Goal: Ask a question

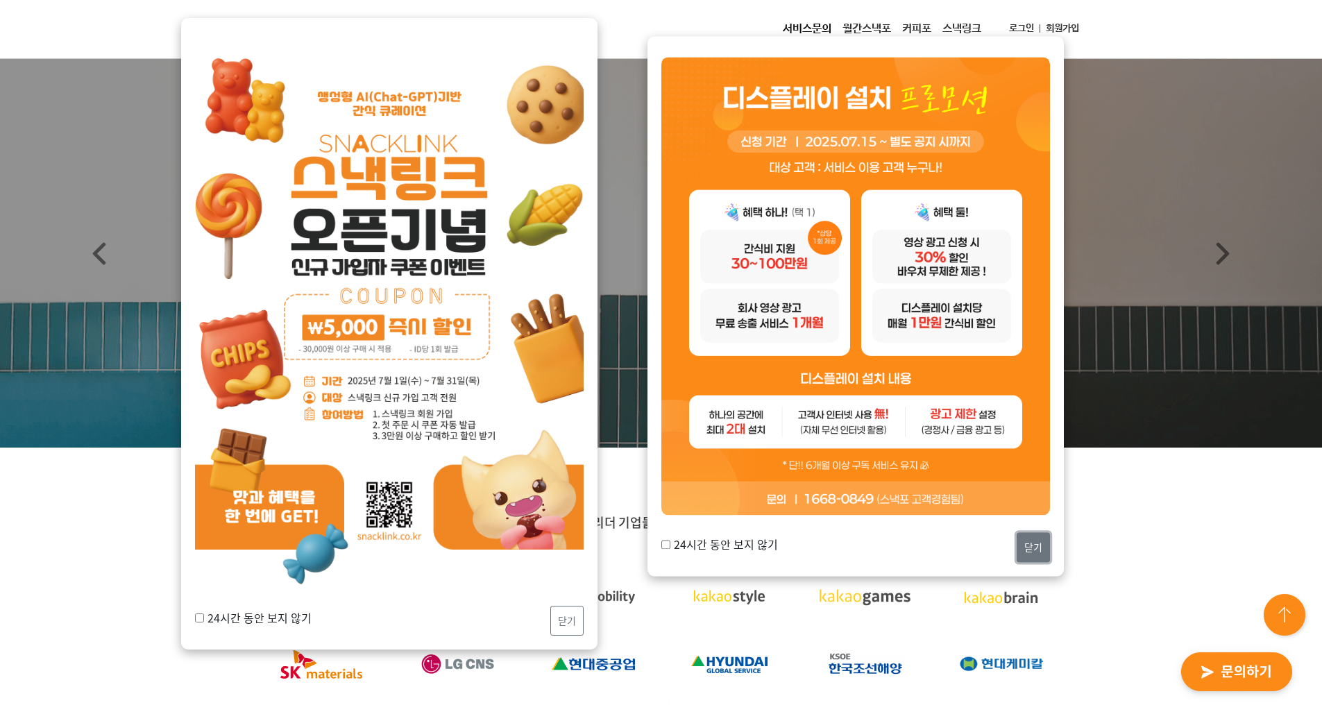
click at [1023, 546] on button "닫기" at bounding box center [1032, 547] width 33 height 30
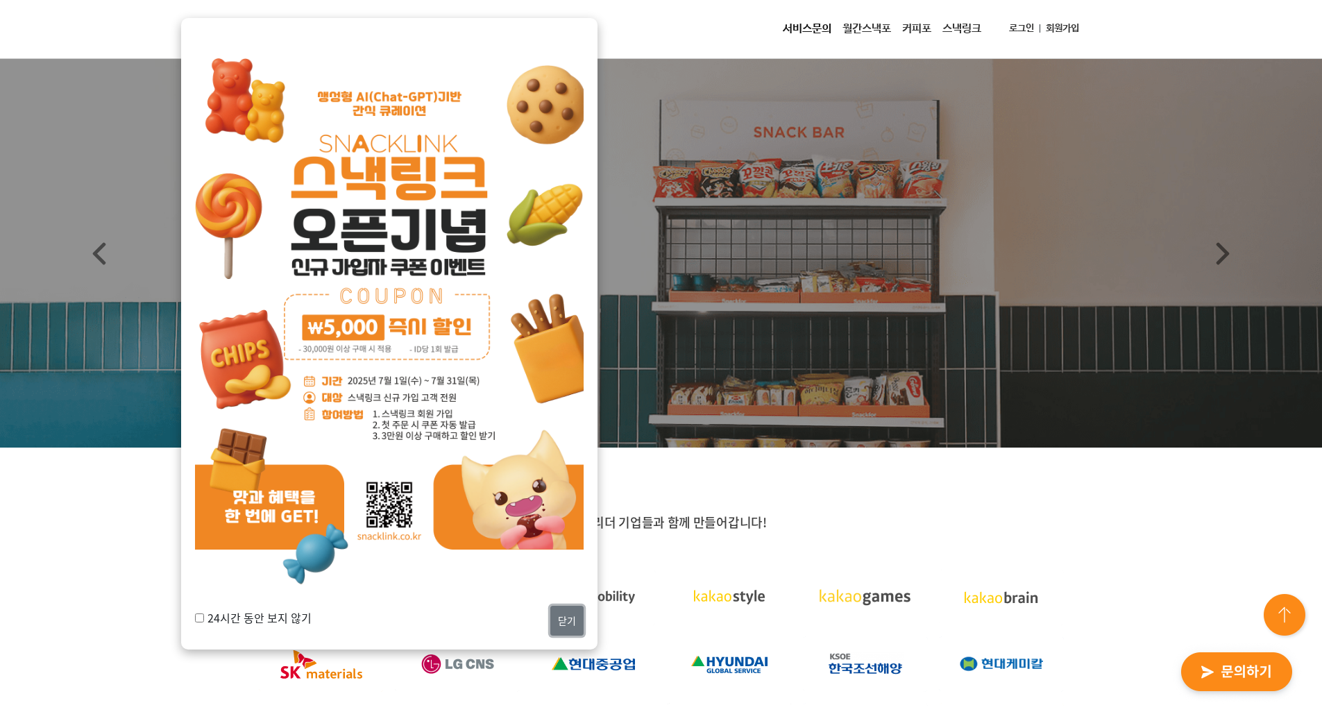
click at [569, 621] on button "닫기" at bounding box center [566, 621] width 33 height 30
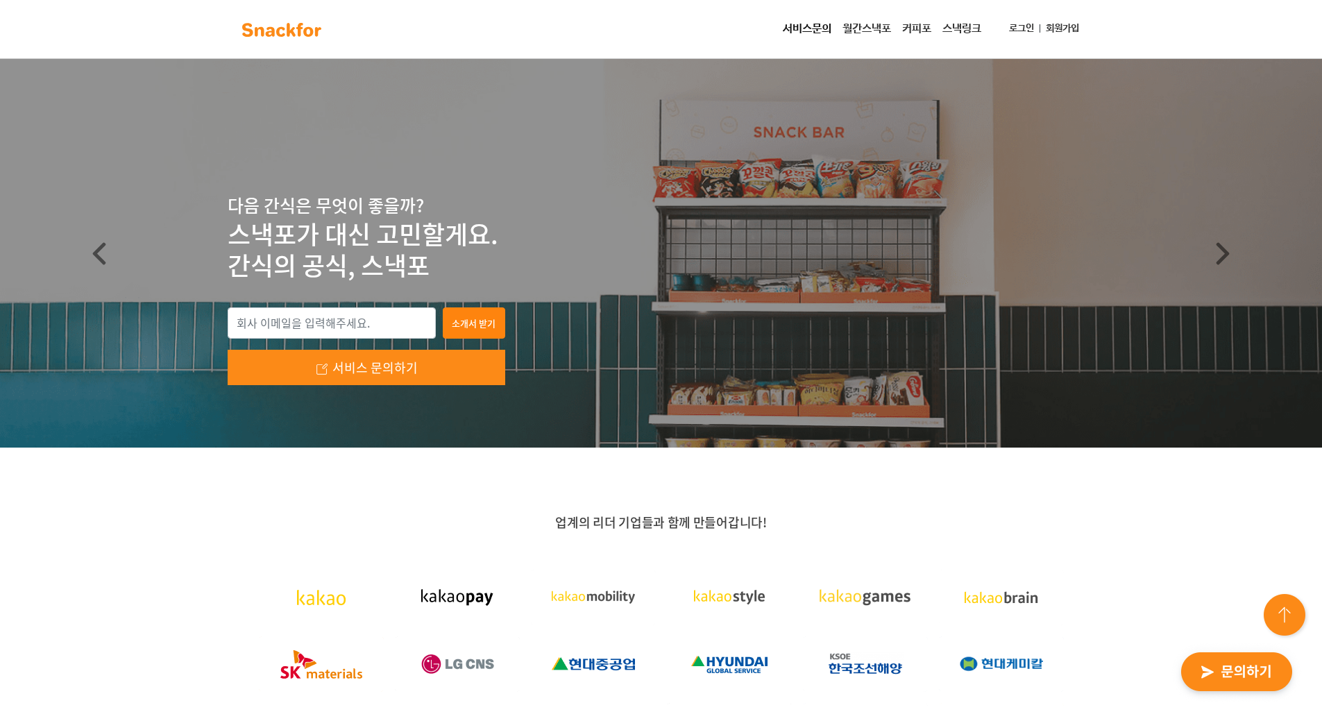
click at [1231, 676] on img "button" at bounding box center [1236, 672] width 136 height 64
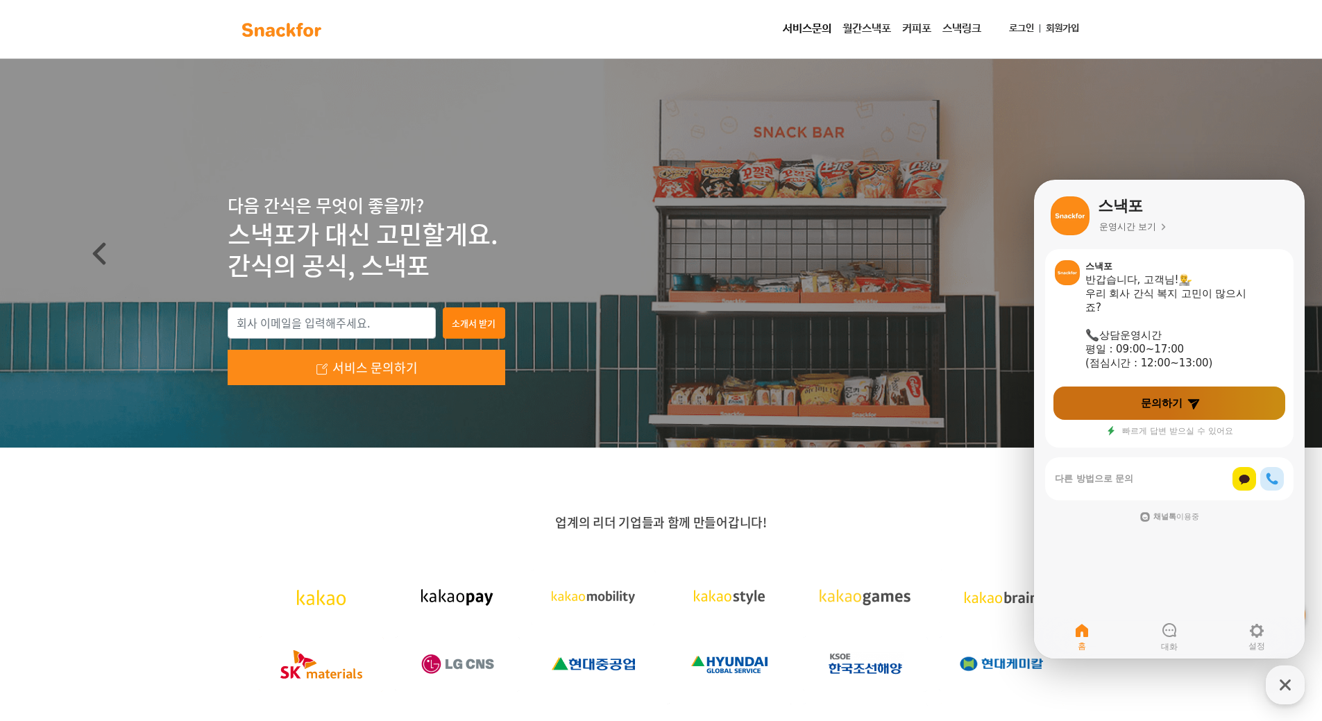
click at [1127, 413] on link "문의하기" at bounding box center [1169, 402] width 232 height 33
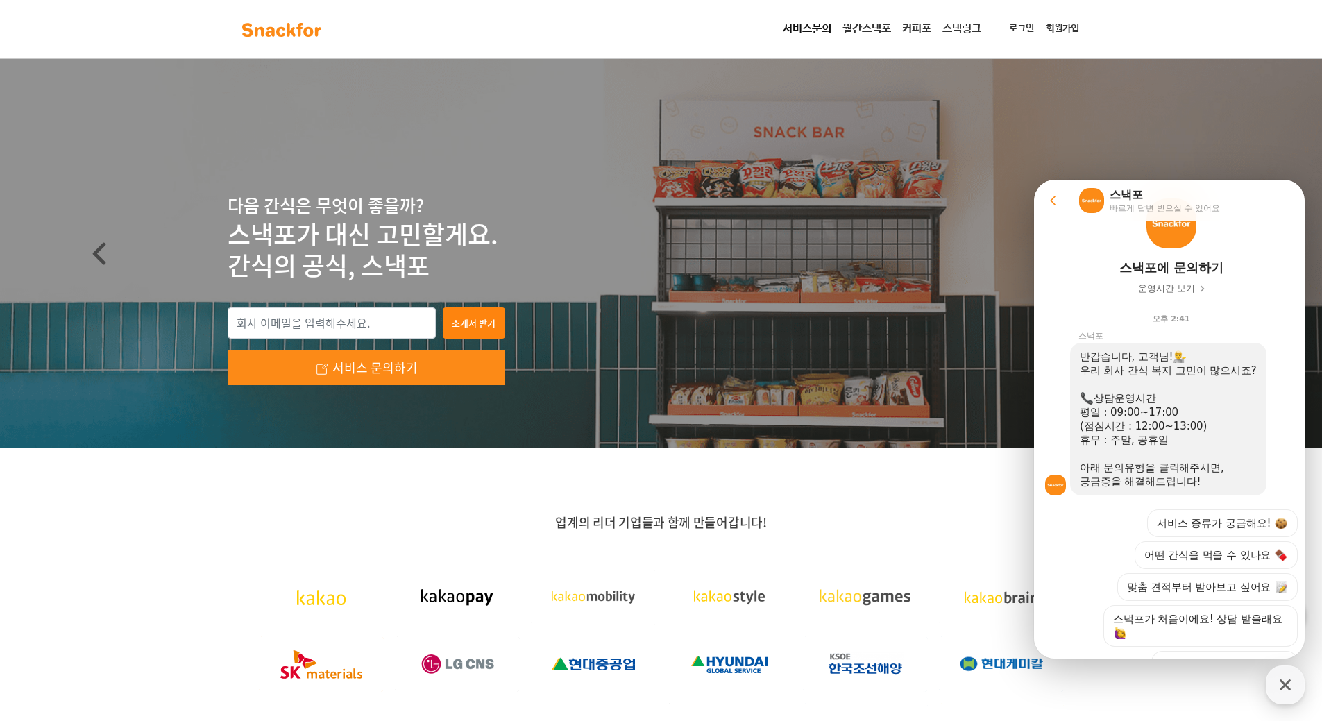
scroll to position [186, 0]
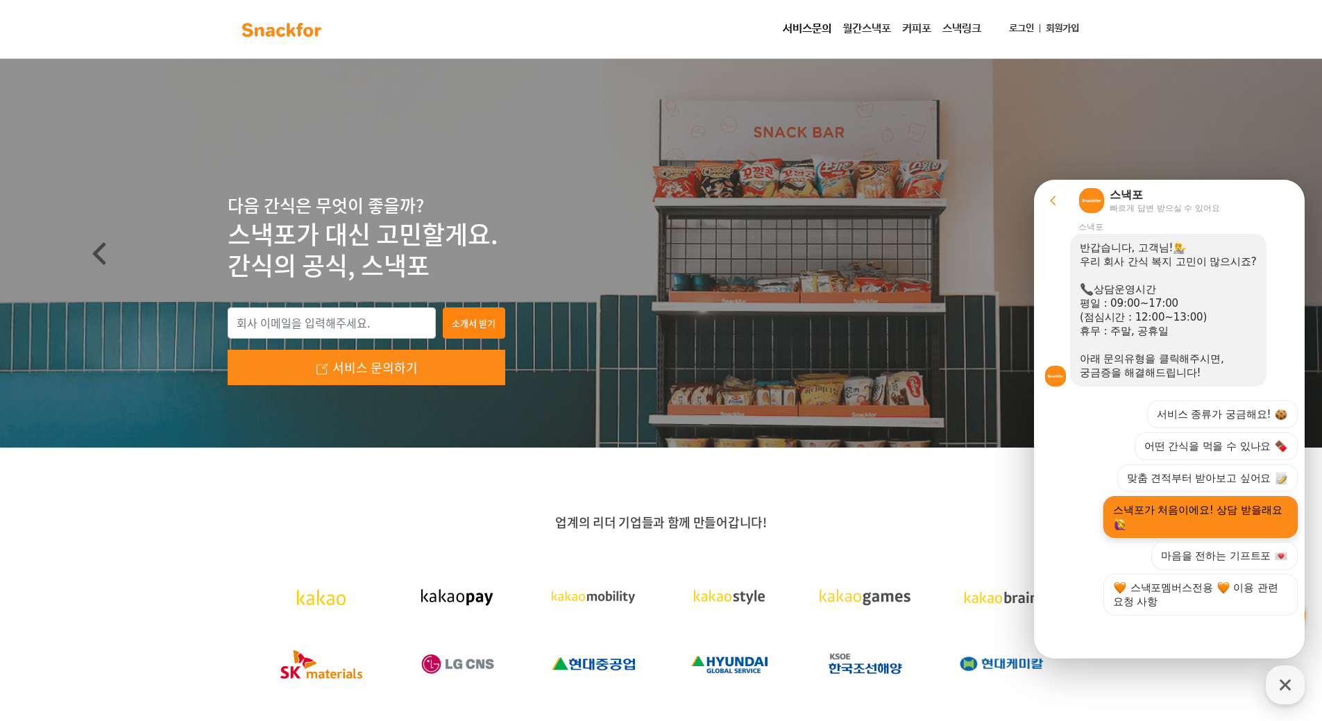
click at [1181, 513] on button "스낵포가 처음이에요! 상담 받을래요" at bounding box center [1200, 517] width 194 height 42
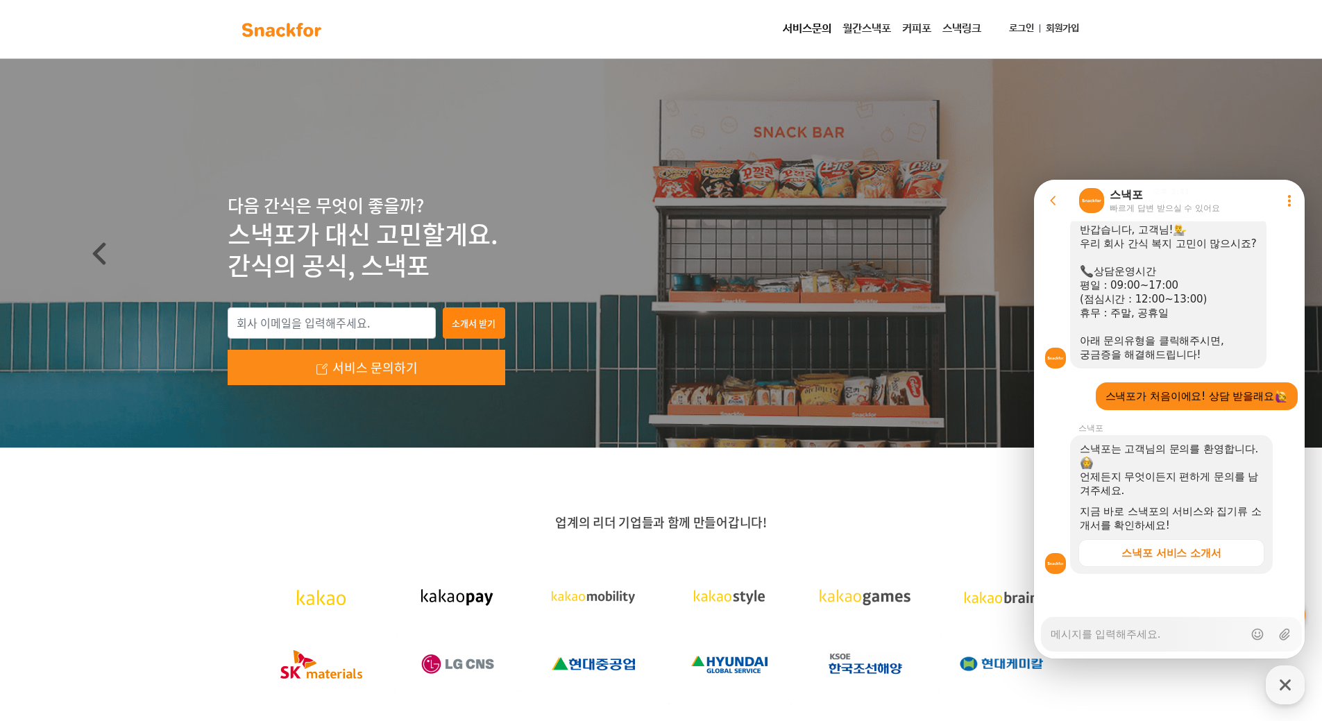
scroll to position [218, 0]
click at [1088, 630] on textarea "Messenger Input Textarea" at bounding box center [1146, 630] width 193 height 24
type textarea "x"
type textarea "안녕하세요. 저희는 저출산고령사회위원회 홍보대행사 미래아이앤씨입니다. 다름이 아니라 위펀에서 납품하고 있는 스낵쇼케이스에 저출산고령사회슬로건을…"
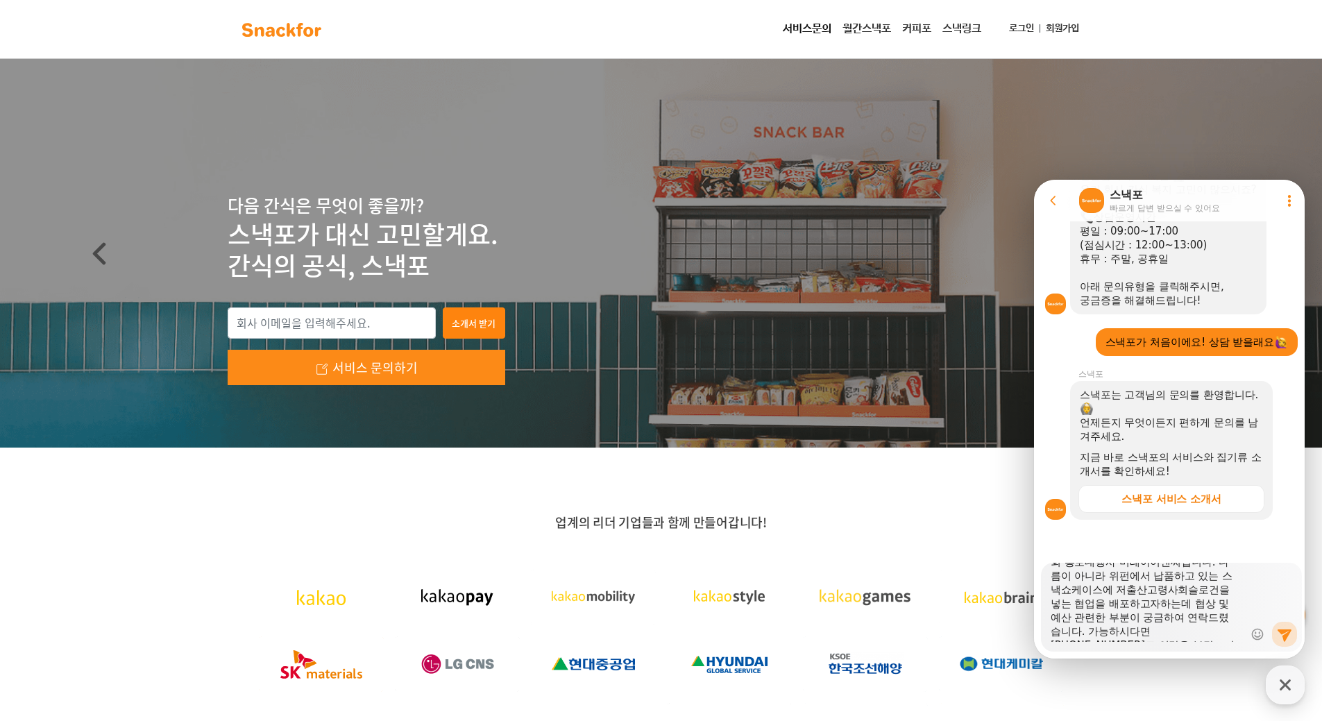
scroll to position [0, 0]
click at [1148, 606] on textarea "안녕하세요. 저희는 저출산고령사회위원회 홍보대행사 미래아이앤씨입니다. 다름이 아니라 위펀에서 납품하고 있는 스낵쇼케이스에 저출산고령사회슬로건을…" at bounding box center [1146, 602] width 193 height 79
type textarea "x"
type textarea "안녕하세요. 저희는 저출산고령사회위원회 홍보대행사 미래아이앤씨입니다. 다름이 아니라 위에서 납품하고 있는 스낵쇼케이스에 저출산고령사회슬로건을 …"
type textarea "x"
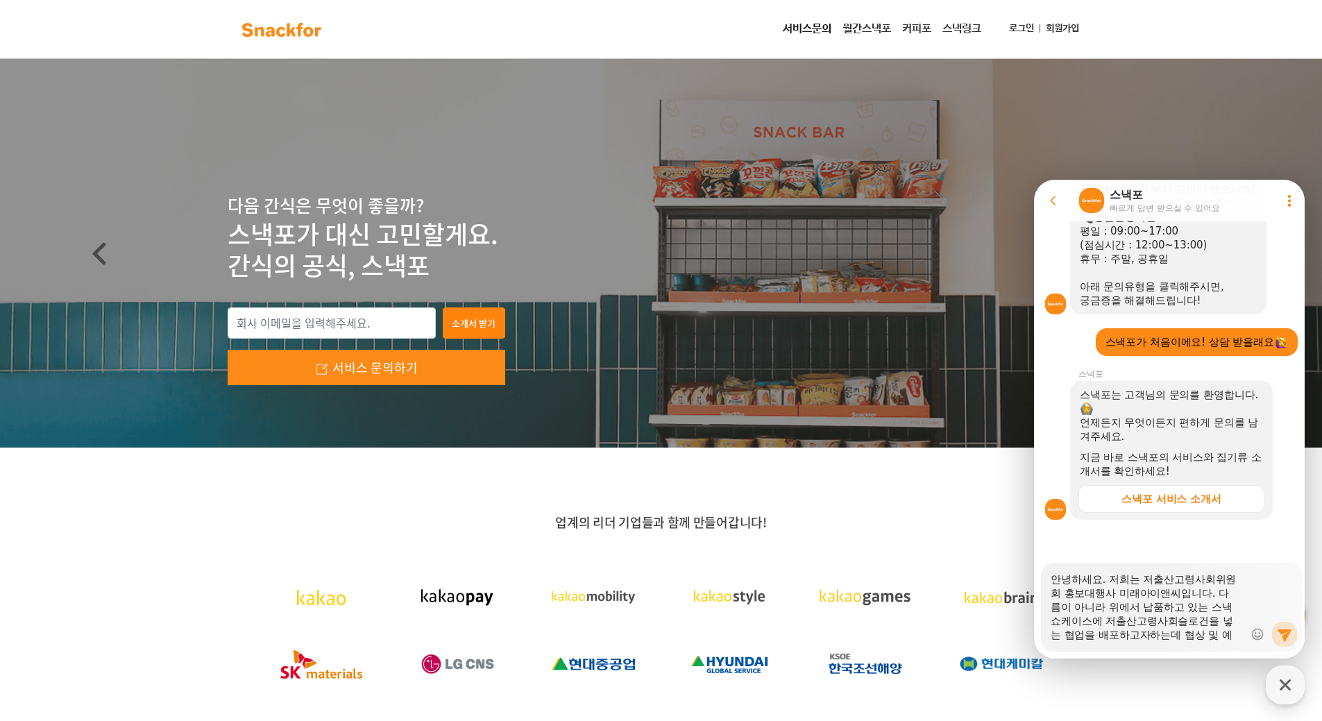
type textarea "안녕하세요. 저희는 저출산고령사회위원회 홍보대행사 미래아이앤씨입니다. 다름이 아니라 에서 납품하고 있는 스낵쇼케이스에 저출산고령사회슬로건을 넣…"
type textarea "x"
type textarea "안녕하세요. 저희는 저출산고령사회위원회 홍보대행사 미래아이앤씨입니다. 다름이 아니라 ㄴ에서 납품하고 있는 스낵쇼케이스에 저출산고령사회슬로건을 …"
type textarea "x"
type textarea "안녕하세요. 저희는 저출산고령사회위원회 홍보대행사 미래아이앤씨입니다. 다름이 아니라 내에서 납품하고 있는 스낵쇼케이스에 저출산고령사회슬로건을 …"
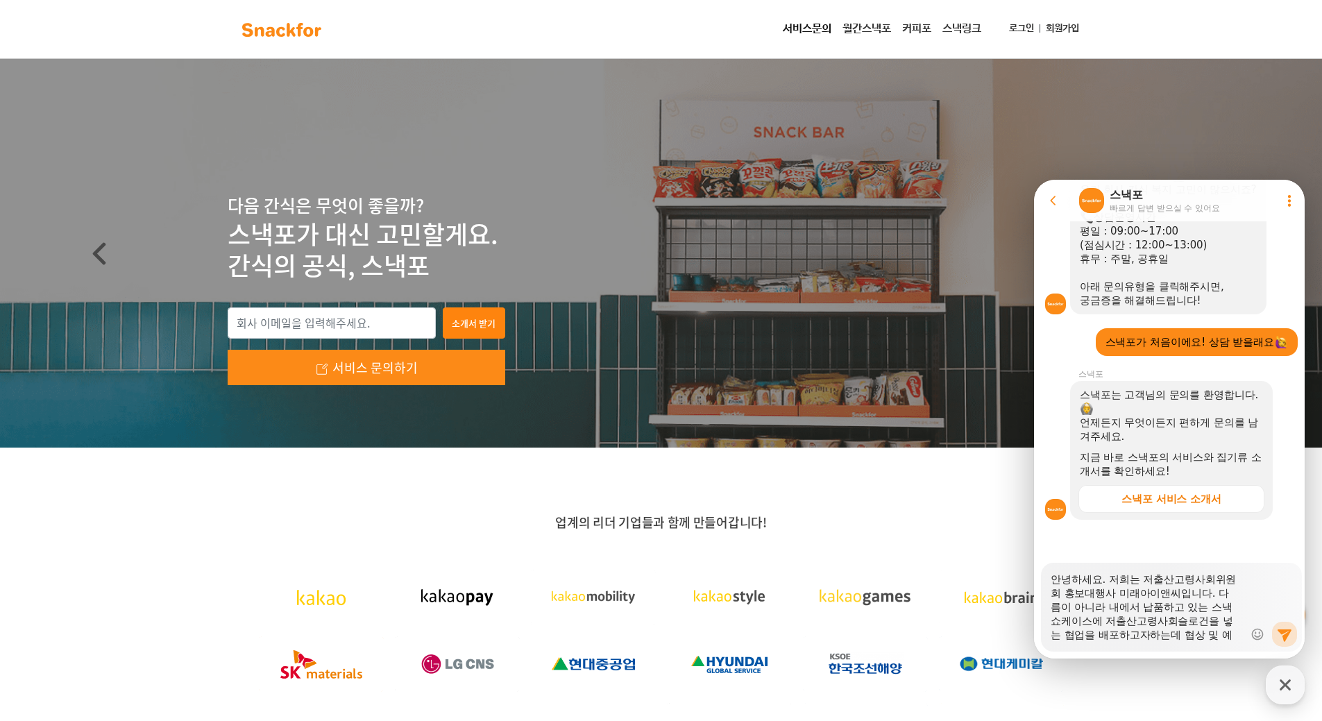
type textarea "x"
type textarea "안녕하세요. 저희는 저출산고령사회위원회 홍보대행사 미래아이앤씨입니다. 다름이 아니라 ㄴ에서 납품하고 있는 스낵쇼케이스에 저출산고령사회슬로건을 …"
type textarea "x"
type textarea "안녕하세요. 저희는 저출산고령사회위원회 홍보대행사 미래아이앤씨입니다. 다름이 아니라 에서 납품하고 있는 스낵쇼케이스에 저출산고령사회슬로건을 넣…"
type textarea "x"
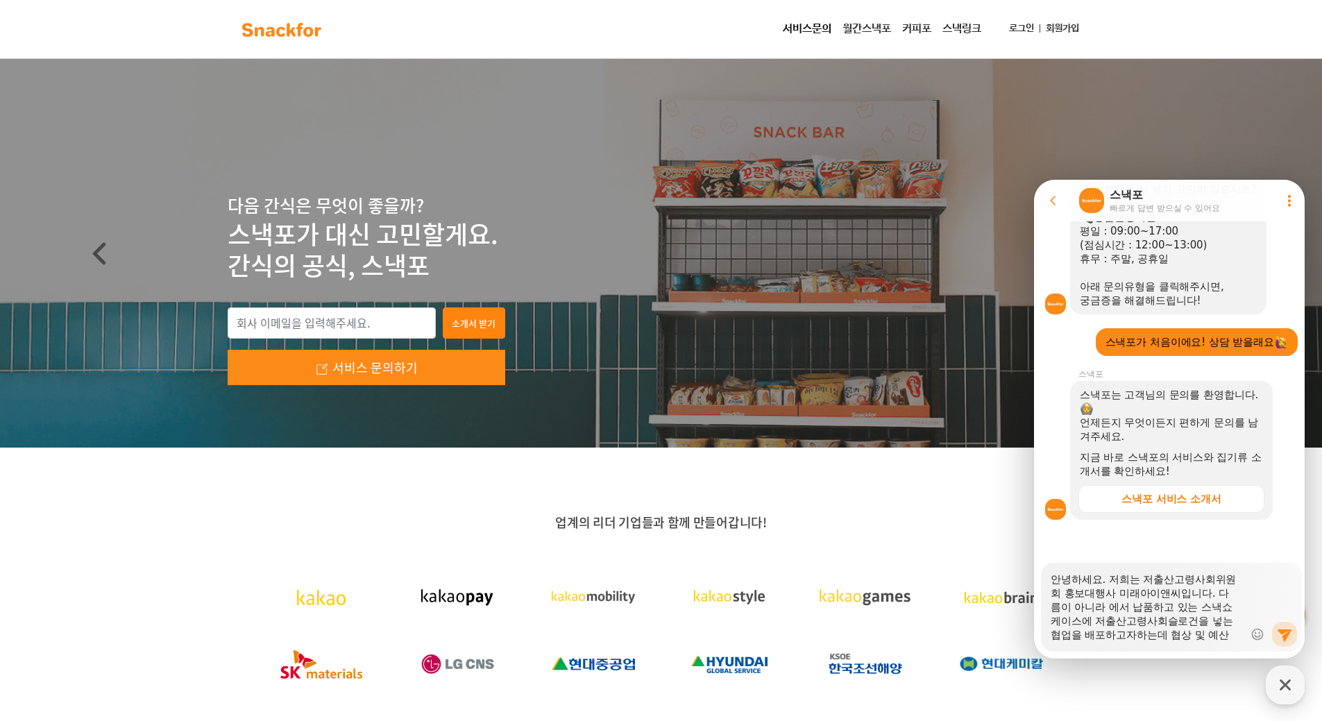
type textarea "안녕하세요. 저희는 저출산고령사회위원회 홍보대행사 미래아이앤씨입니다. 다름이 아니라 ㅅ에서 납품하고 있는 스낵쇼케이스에 저출산고령사회슬로건을 …"
type textarea "x"
type textarea "안녕하세요. 저희는 저출산고령사회위원회 홍보대행사 미래아이앤씨입니다. 다름이 아니라 스에서 납품하고 있는 스낵쇼케이스에 저출산고령사회슬로건을 …"
type textarea "x"
type textarea "안녕하세요. 저희는 저출산고령사회위원회 홍보대행사 미래아이앤씨입니다. 다름이 아니라 슨에서 납품하고 있는 스낵쇼케이스에 저출산고령사회슬로건을 …"
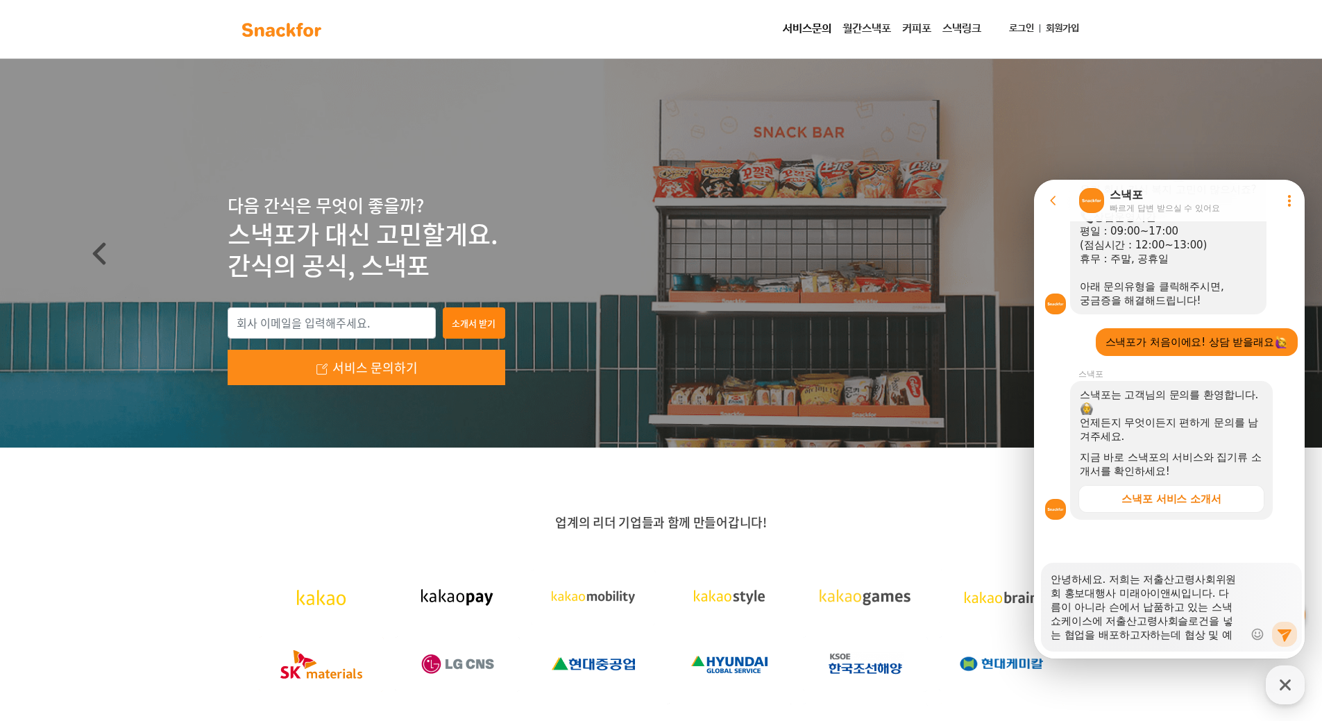
type textarea "x"
type textarea "안녕하세요. 저희는 저출산고령사회위원회 홍보대행사 미래아이앤씨입니다. 다름이 아니라 스내에서 납품하고 있는 스낵쇼케이스에 저출산고령사회슬로건을…"
type textarea "x"
type textarea "안녕하세요. 저희는 저출산고령사회위원회 홍보대행사 미래아이앤씨입니다. 다름이 아니라 스낵에서 납품하고 있는 스낵쇼케이스에 저출산고령사회슬로건을…"
type textarea "x"
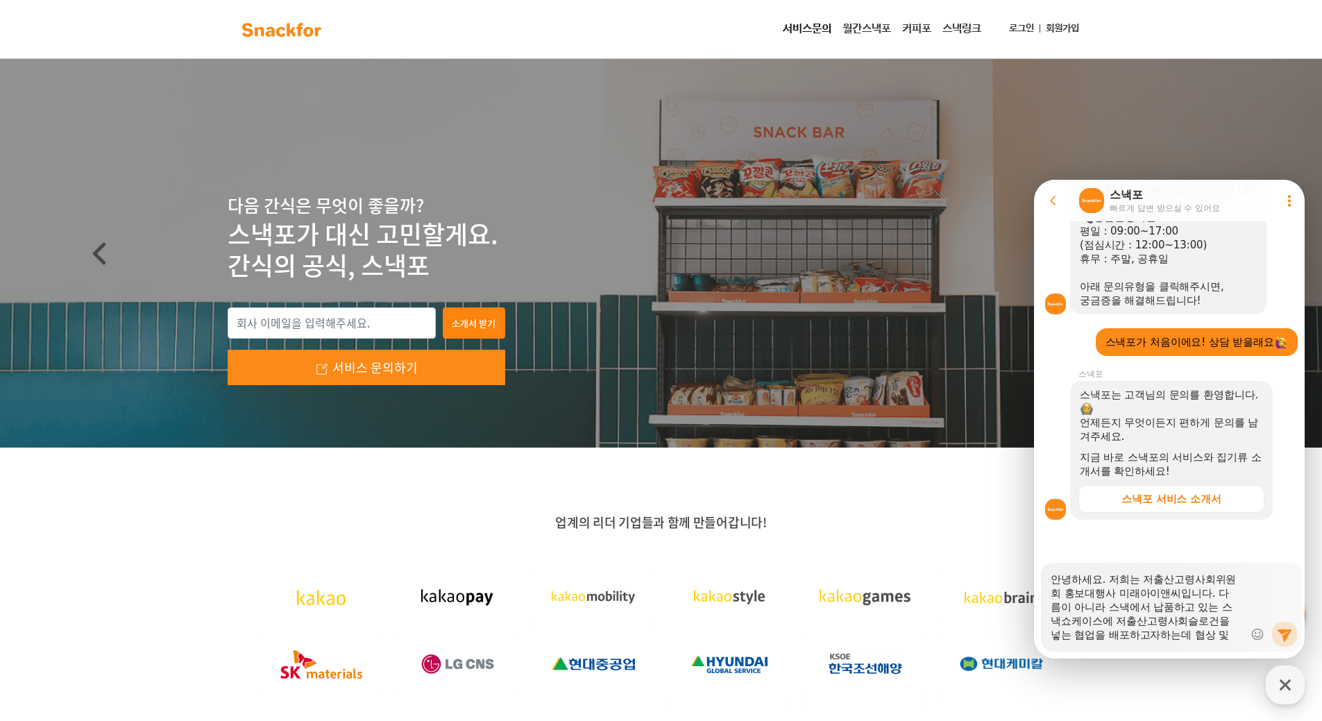
type textarea "안녕하세요. 저희는 저출산고령사회위원회 홍보대행사 미래아이앤씨입니다. 다름이 아니라 스낵ㅍ에서 납품하고 있는 스낵쇼케이스에 저출산고령사회슬로건…"
type textarea "x"
type textarea "안녕하세요. 저희는 저출산고령사회위원회 홍보대행사 미래아이앤씨입니다. 다름이 아니라 스낵포에서 납품하고 있는 스낵쇼케이스에 저출산고령사회슬로건…"
type textarea "x"
type textarea "안녕하세요. 저희는 저출산고령사회위원회 홍보대행사 미래아이앤씨입니다. 다름이 아니라 스낵퐁에서 납품하고 있는 스낵쇼케이스에 저출산고령사회슬로건…"
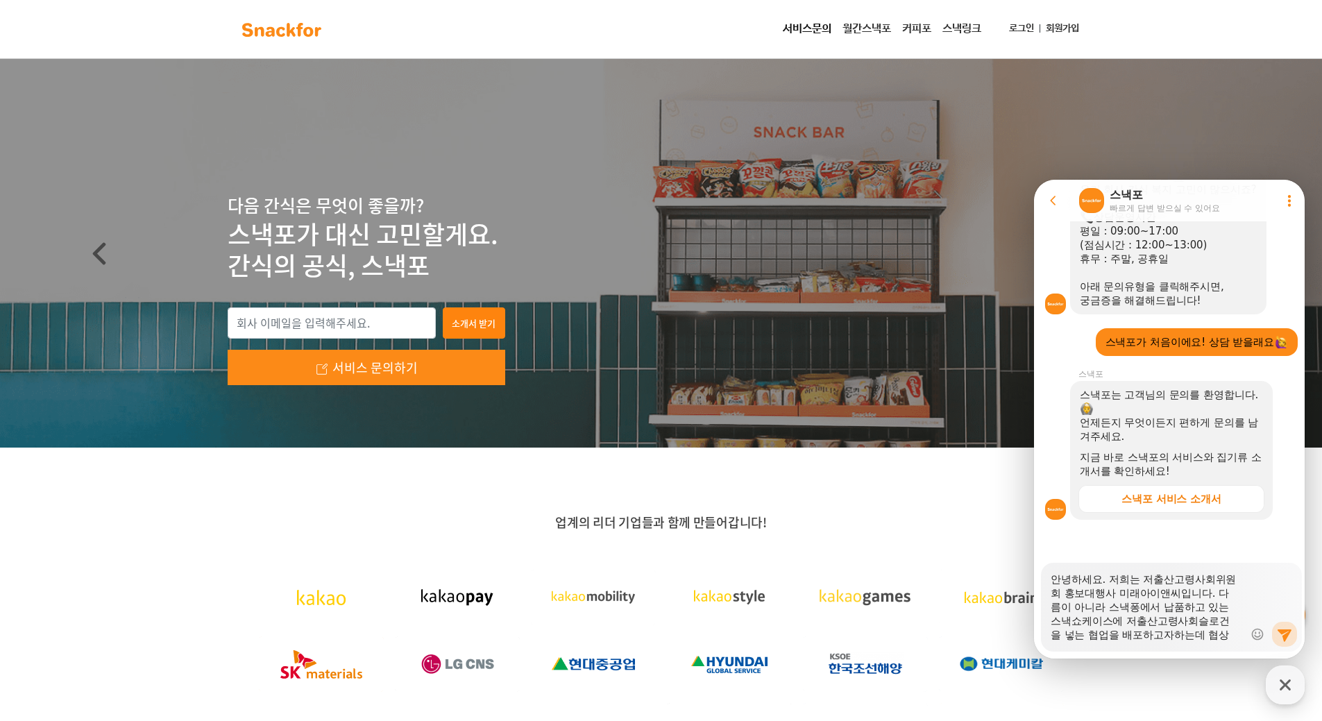
type textarea "x"
type textarea "안녕하세요. 저희는 저출산고령사회위원회 홍보대행사 미래아이앤씨입니다. 다름이 아니라 스낵포에에서 납품하고 있는 스낵쇼케이스에 저출산고령사회슬로…"
type textarea "x"
type textarea "안녕하세요. 저희는 저출산고령사회위원회 홍보대행사 미래아이앤씨입니다. 다름이 아니라 스낵포엣에서 납품하고 있는 스낵쇼케이스에 저출산고령사회슬로…"
type textarea "x"
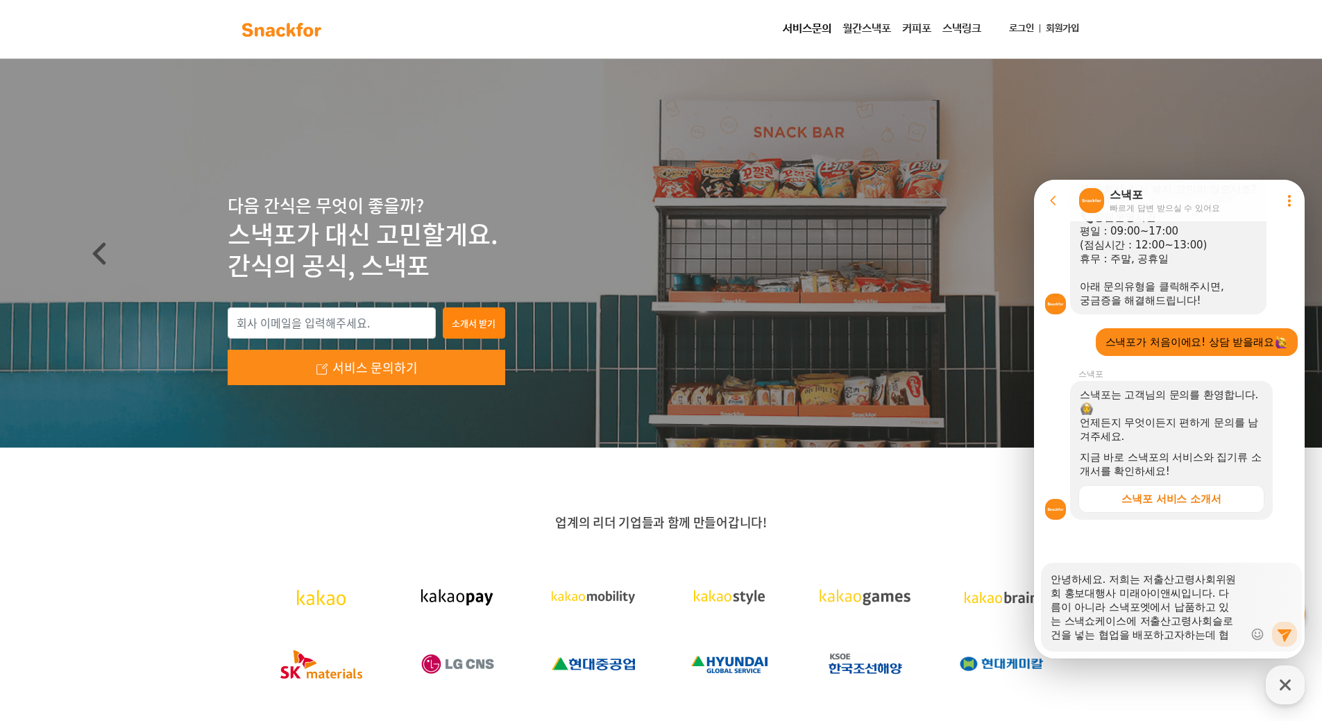
type textarea "안녕하세요. 저희는 저출산고령사회위원회 홍보대행사 미래아이앤씨입니다. 다름이 아니라 스낵포에서에서 납품하고 있는 스낵쇼케이스에 저출산고령사회슬…"
type textarea "x"
type textarea "안녕하세요. 저희는 저출산고령사회위원회 홍보대행사 미래아이앤씨입니다. 다름이 아니라 스낵포에서 에서 납품하고 있는 스낵쇼케이스에 저출산고령사회…"
type textarea "x"
type textarea "안녕하세요. 저희는 저출산고령사회위원회 홍보대행사 미래아이앤씨입니다. 다름이 아니라 스낵포에서 ㄱ에서 납품하고 있는 스낵쇼케이스에 저출산고령사…"
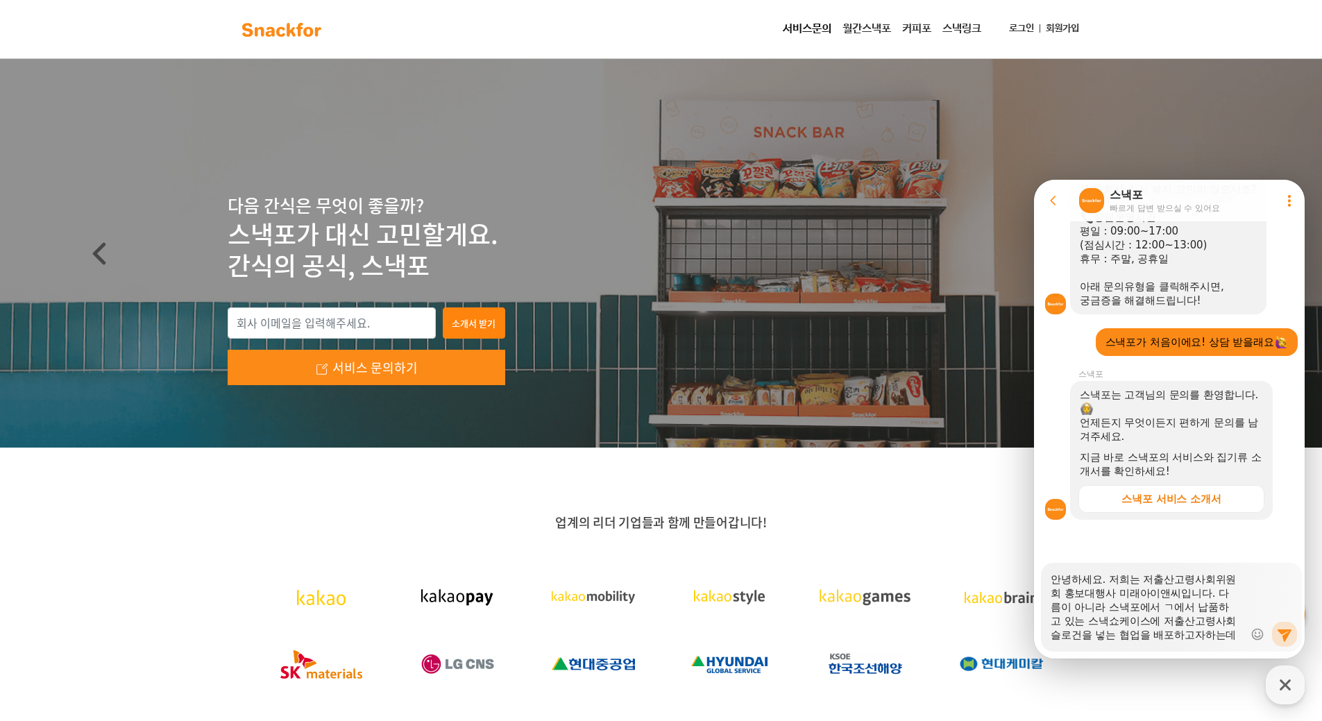
type textarea "x"
type textarea "안녕하세요. 저희는 저출산고령사회위원회 홍보대행사 미래아이앤씨입니다. 다름이 아니라 스낵포에서 기에서 납품하고 있는 스낵쇼케이스에 저출산고령사…"
type textarea "x"
type textarea "안녕하세요. 저희는 저출산고령사회위원회 홍보대행사 미래아이앤씨입니다. 다름이 아니라 스낵포에서 깅에서 납품하고 있는 스낵쇼케이스에 저출산고령사…"
type textarea "x"
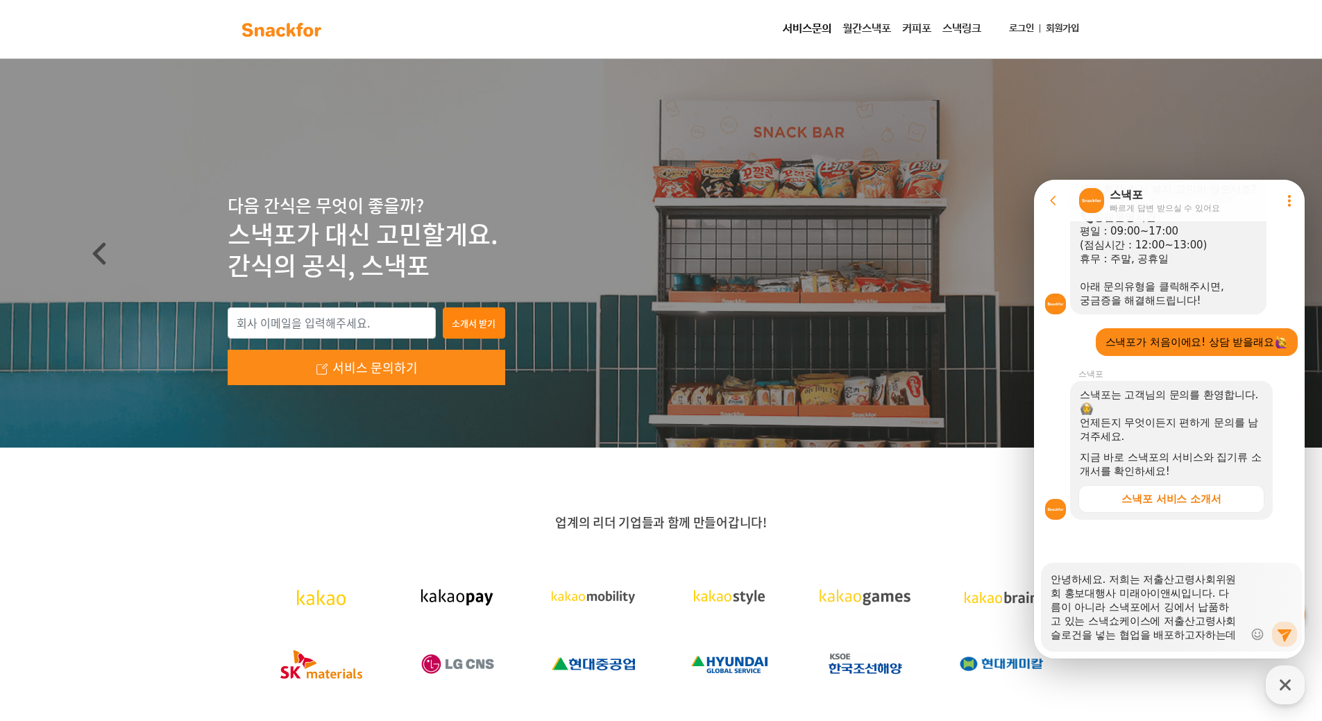
type textarea "안녕하세요. 저희는 저출산고령사회위원회 홍보대행사 미래아이앤씨입니다. 다름이 아니라 스낵포에서 기어에서 납품하고 있는 스낵쇼케이스에 저출산고령…"
type textarea "x"
type textarea "안녕하세요. 저희는 저출산고령사회위원회 홍보대행사 미래아이앤씨입니다. 다름이 아니라 스낵포에서 기업에서 납품하고 있는 스낵쇼케이스에 저출산고령…"
type textarea "x"
type textarea "안녕하세요. 저희는 저출산고령사회위원회 홍보대행사 미래아이앤씨입니다. 다름이 아니라 스낵포에서 기업ㅇ에서 납품하고 있는 스낵쇼케이스에 저출산고…"
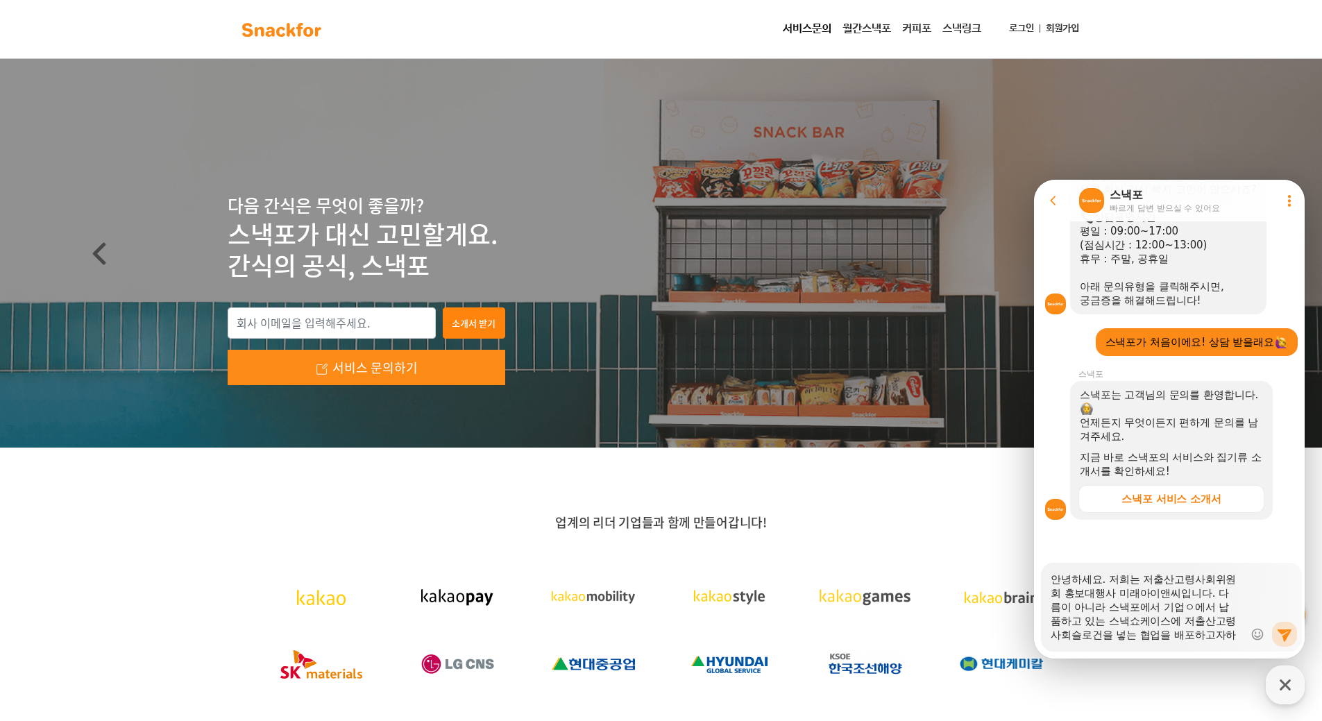
type textarea "x"
type textarea "안녕하세요. 저희는 저출산고령사회위원회 홍보대행사 미래아이앤씨입니다. 다름이 아니라 스낵포에서 기업에에서 납품하고 있는 스낵쇼케이스에 저출산고…"
type textarea "x"
type textarea "안녕하세요. 저희는 저출산고령사회위원회 홍보대행사 미래아이앤씨입니다. 다름이 아니라 스낵포에서 기업에에서 납품하고 있는 스낵 쇼케이스에 저출산…"
type textarea "x"
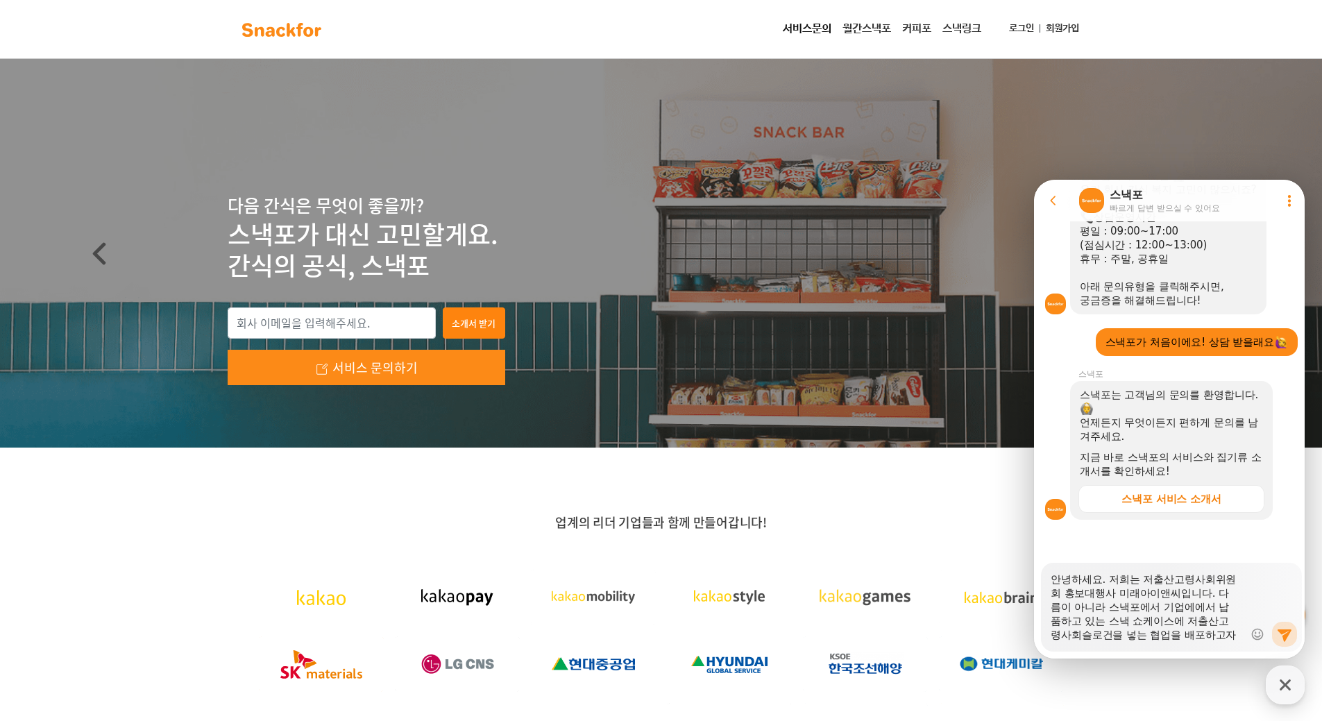
type textarea "안녕하세요. 저희는 저출산고령사회위원회 홍보대행사 미래아이앤씨입니다. 다름이 아니라 스낵포에서 기업에에서 납품하고 있는 스낵 ㅁ쇼케이스에 저출…"
type textarea "x"
type textarea "안녕하세요. 저희는 저출산고령사회위원회 홍보대행사 미래아이앤씨입니다. 다름이 아니라 스낵포에서 기업에에서 납품하고 있는 스낵 매쇼케이스에 저출…"
type textarea "x"
type textarea "안녕하세요. 저희는 저출산고령사회위원회 홍보대행사 미래아이앤씨입니다. 다름이 아니라 스낵포에서 기업에에서 납품하고 있는 스낵 맫쇼케이스에 저출…"
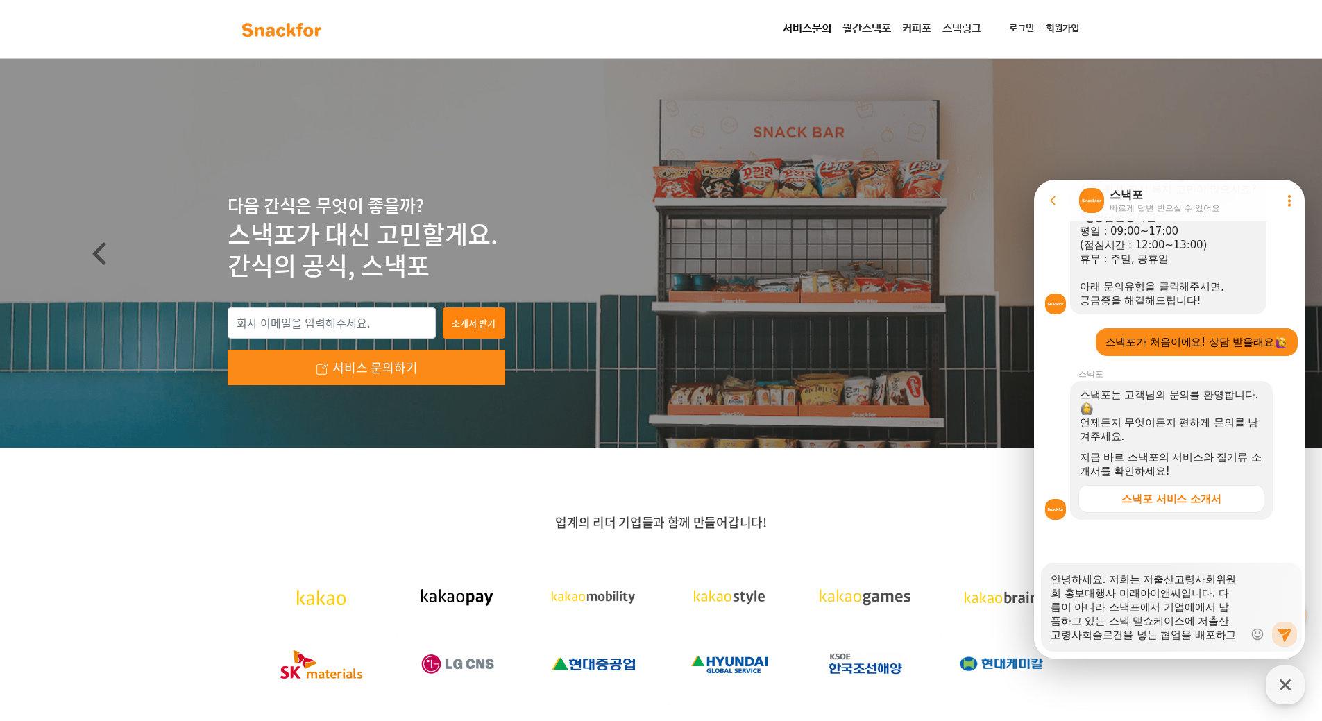
type textarea "x"
type textarea "안녕하세요. 저희는 저출산고령사회위원회 홍보대행사 미래아이앤씨입니다. 다름이 아니라 스낵포에서 기업에에서 납품하고 있는 스낵 매대쇼케이스에 저…"
type textarea "x"
type textarea "안녕하세요. 저희는 저출산고령사회위원회 홍보대행사 미래아이앤씨입니다. 다름이 아니라 스낵포에서 기업에에서 납품하고 있는 스낵 매대,쇼케이스에 …"
type textarea "x"
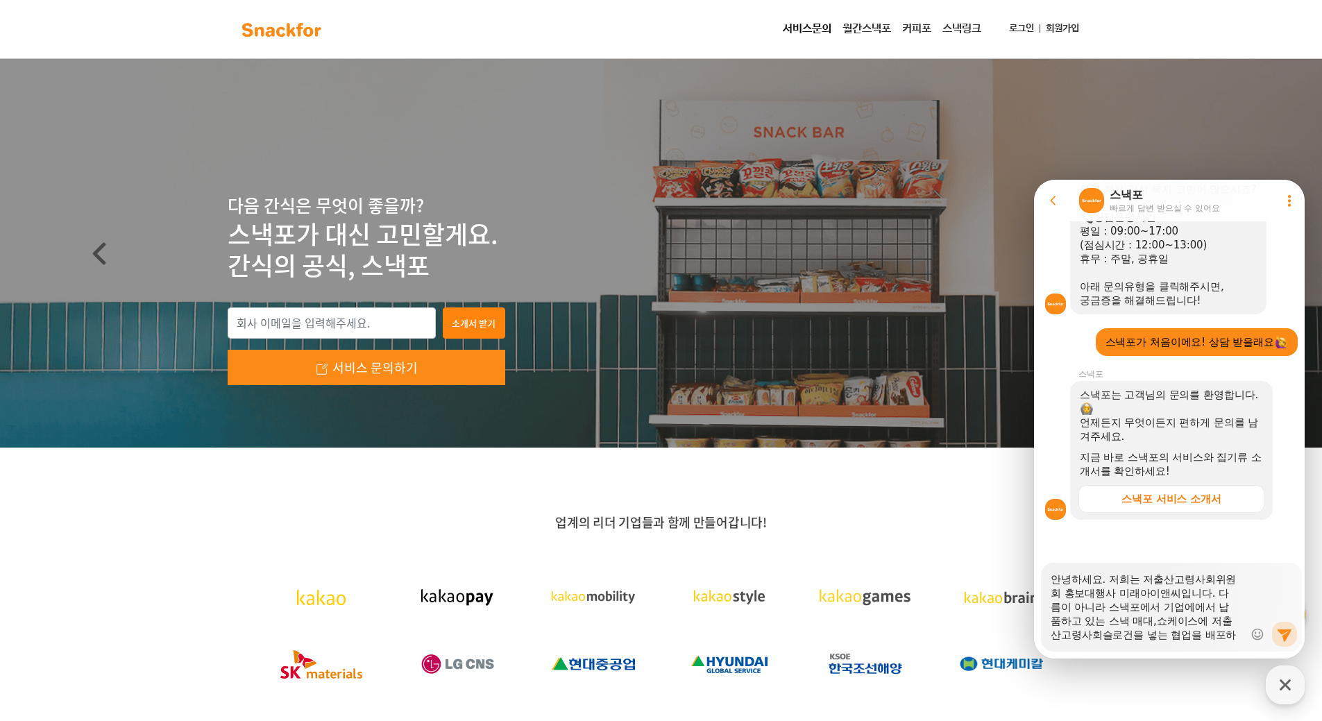
type textarea "안녕하세요. 저희는 저출산고령사회위원회 홍보대행사 미래아이앤씨입니다. 다름이 아니라 스낵포에서 기업에에서 납품하고 있는 스낵 매대, 쇼케이스에…"
type textarea "x"
type textarea "안녕하세요. 저희는 저출산고령사회위원회 홍보대행사 미래아이앤씨입니다. 다름이 아니라 스낵포에서 기업에에서 납품하고 있는 스낵 매대, 쇼케이스에…"
type textarea "x"
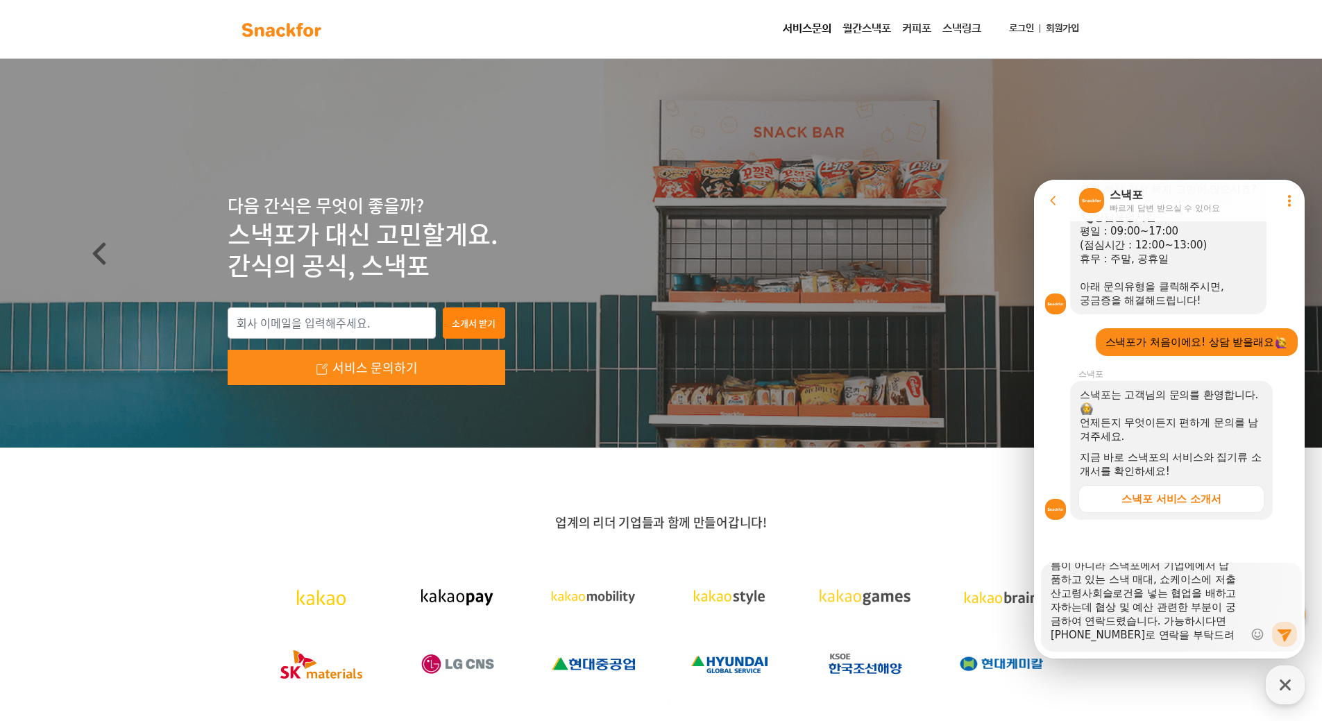
type textarea "안녕하세요. 저희는 저출산고령사회위원회 홍보대행사 미래아이앤씨입니다. 다름이 아니라 스낵포에서 기업에에서 납품하고 있는 스낵 매대, 쇼케이스에…"
type textarea "x"
type textarea "안녕하세요. 저희는 저출산고령사회위원회 홍보대행사 미래아이앤씨입니다. 다름이 아니라 스낵포에서 기업에에서 납품하고 있는 스낵 매대, 쇼케이스에…"
type textarea "x"
type textarea "안녕하세요. 저희는 저출산고령사회위원회 홍보대행사 미래아이앤씨입니다. 다름이 아니라 스낵포에서 기업에에서 납품하고 있는 스낵 매대, 쇼케이스에…"
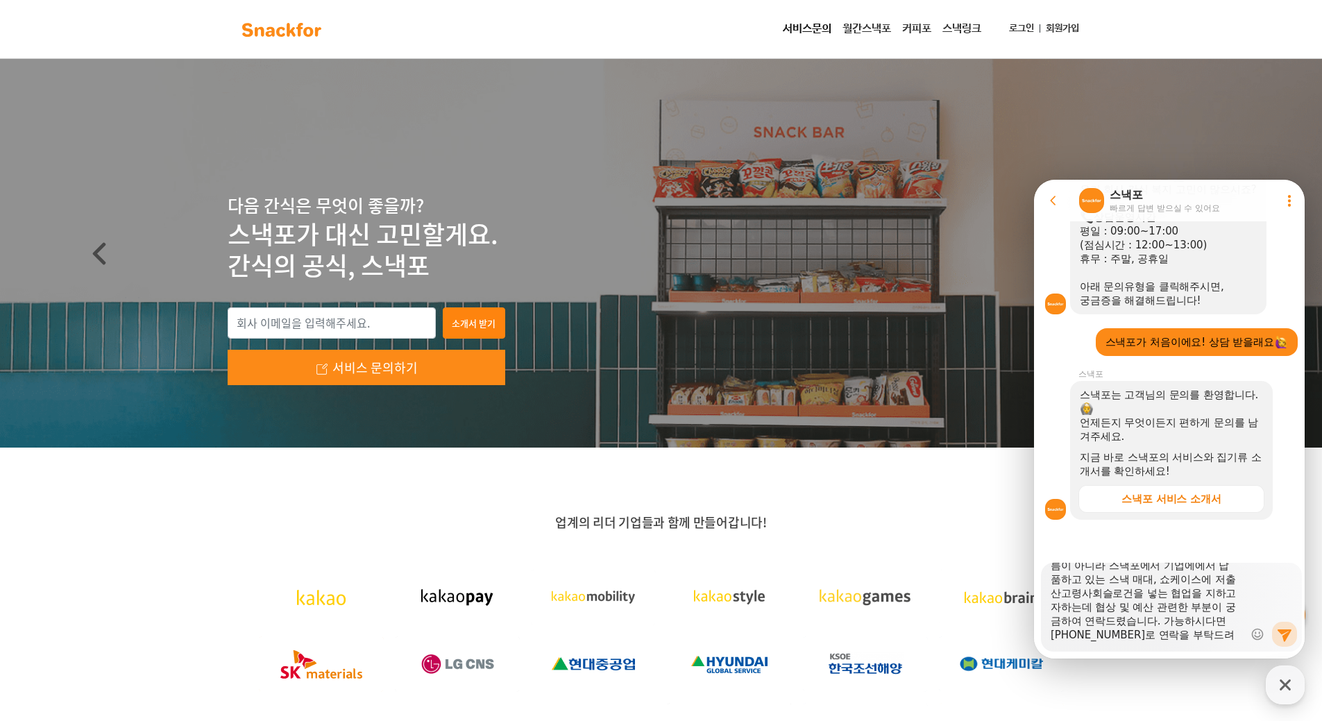
type textarea "x"
type textarea "안녕하세요. 저희는 저출산고령사회위원회 홍보대행사 미래아이앤씨입니다. 다름이 아니라 스낵포에서 기업에에서 납품하고 있는 스낵 매대, 쇼케이스에…"
type textarea "x"
type textarea "안녕하세요. 저희는 저출산고령사회위원회 홍보대행사 미래아이앤씨입니다. 다름이 아니라 스낵포에서 기업에에서 납품하고 있는 스낵 매대, 쇼케이스에…"
type textarea "x"
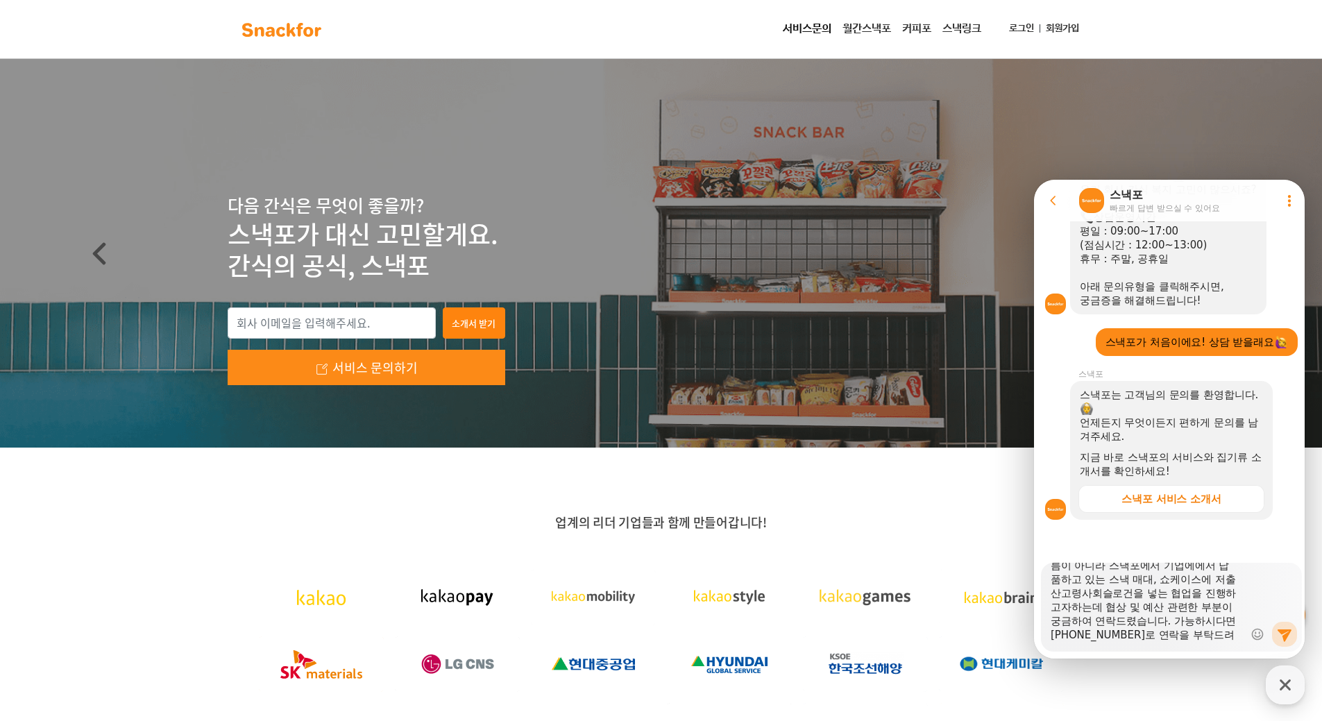
scroll to position [56, 0]
type textarea "안녕하세요. 저희는 저출산고령사회위원회 홍보대행사 미래아이앤씨입니다. 다름이 아니라 스낵포에서 기업에에서 납품하고 있는 스낵 매대, 쇼케이스에…"
click at [1278, 630] on icon at bounding box center [1284, 635] width 14 height 12
type textarea "x"
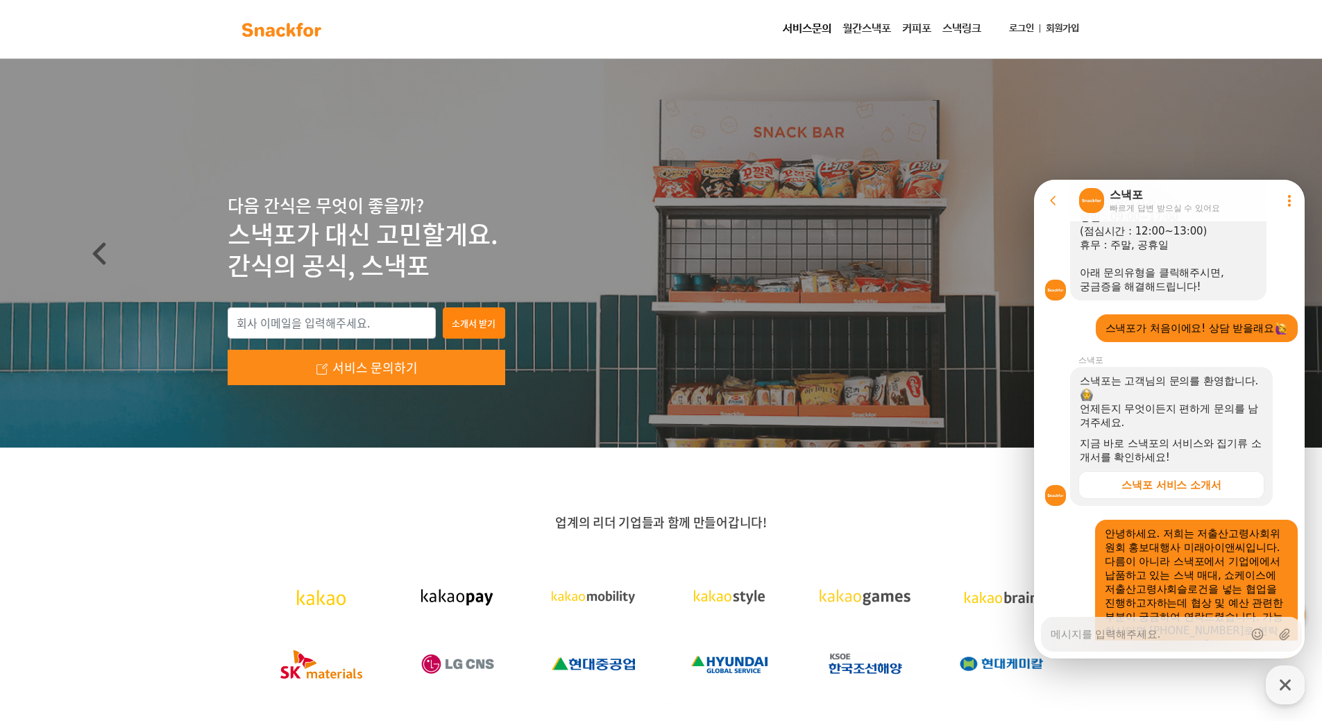
scroll to position [0, 0]
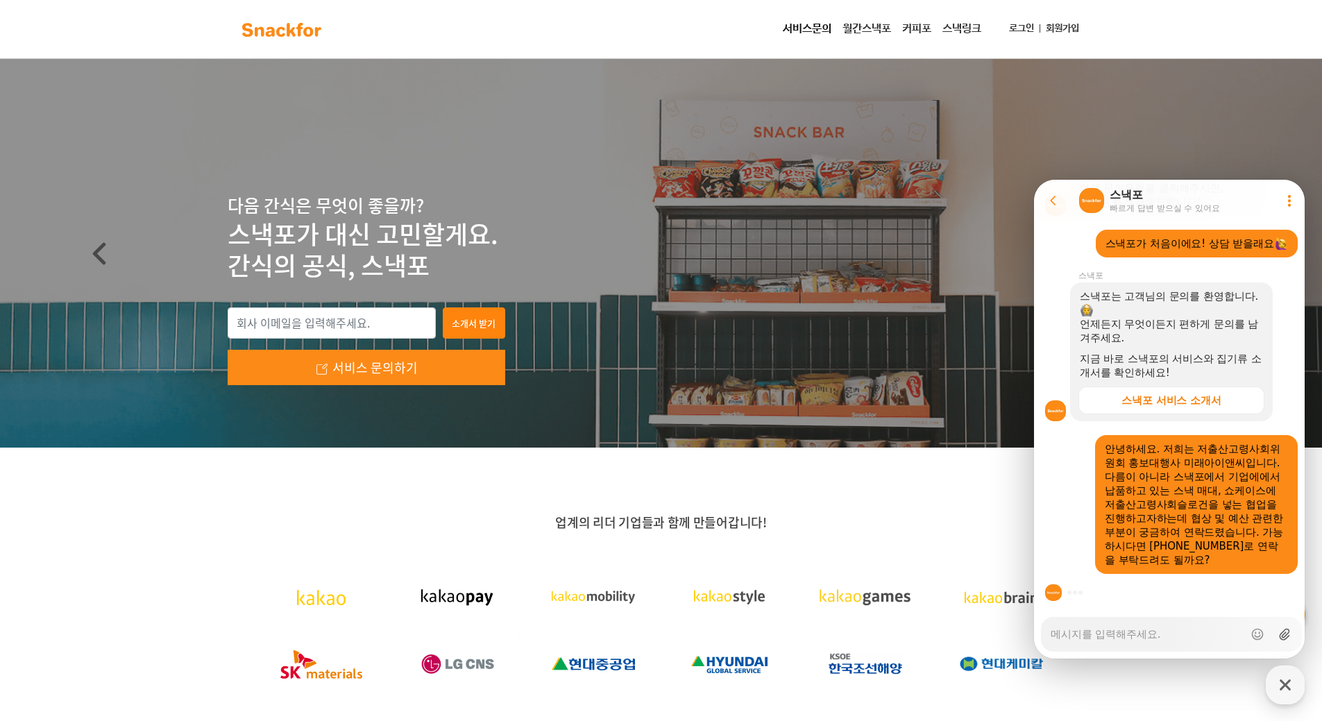
type textarea "x"
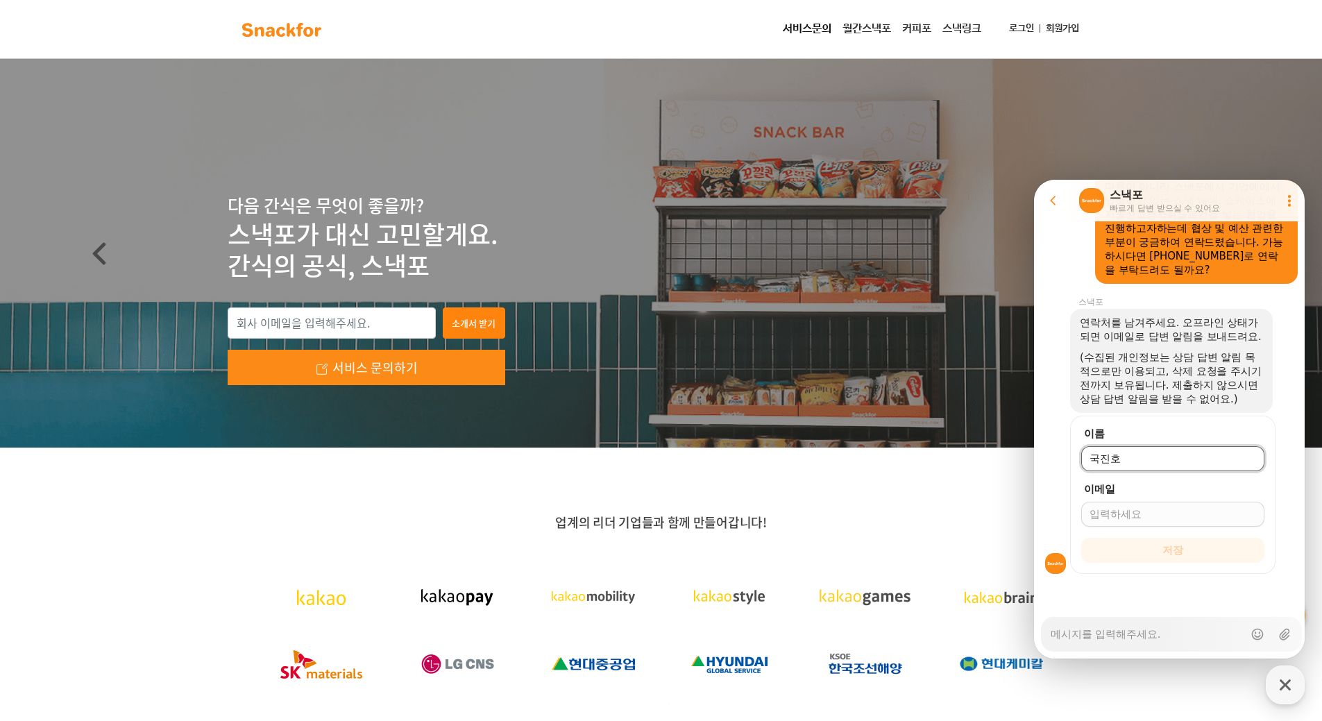
type input "국진호"
type input "kjh1030@"
type textarea "x"
click at [1141, 510] on input "kjh1030@" at bounding box center [1172, 514] width 167 height 14
drag, startPoint x: 1144, startPoint y: 512, endPoint x: 1004, endPoint y: 512, distance: 140.2
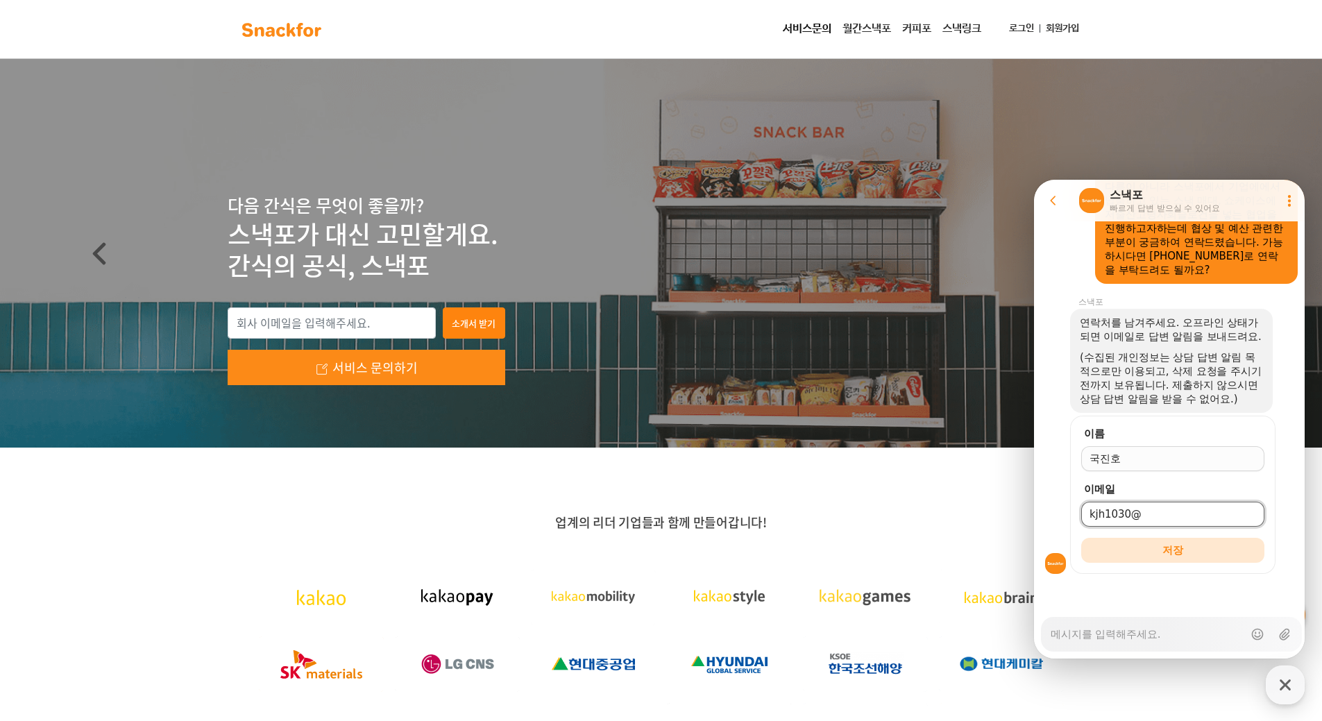
click at [1034, 180] on html "Go to previous page Chat Room 스낵포 빠르게 답변 받으실 수 있어요 Show userchat action dialog …" at bounding box center [1169, 180] width 271 height 0
paste input "[DOMAIN_NAME]"
type input "[EMAIL_ADDRESS][DOMAIN_NAME]"
click at [1152, 547] on button "저장" at bounding box center [1172, 550] width 183 height 25
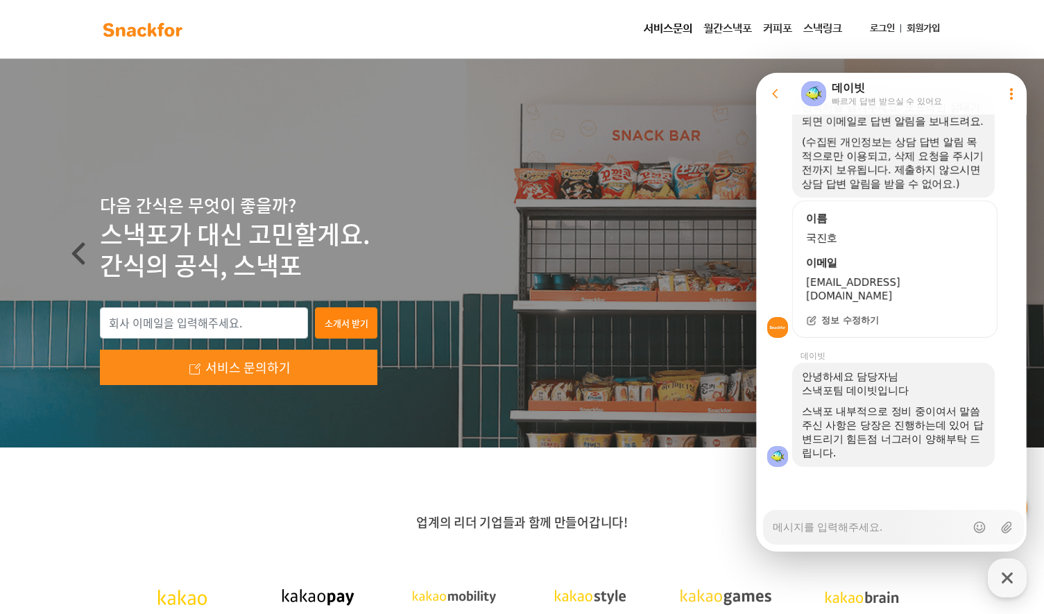
scroll to position [69, 0]
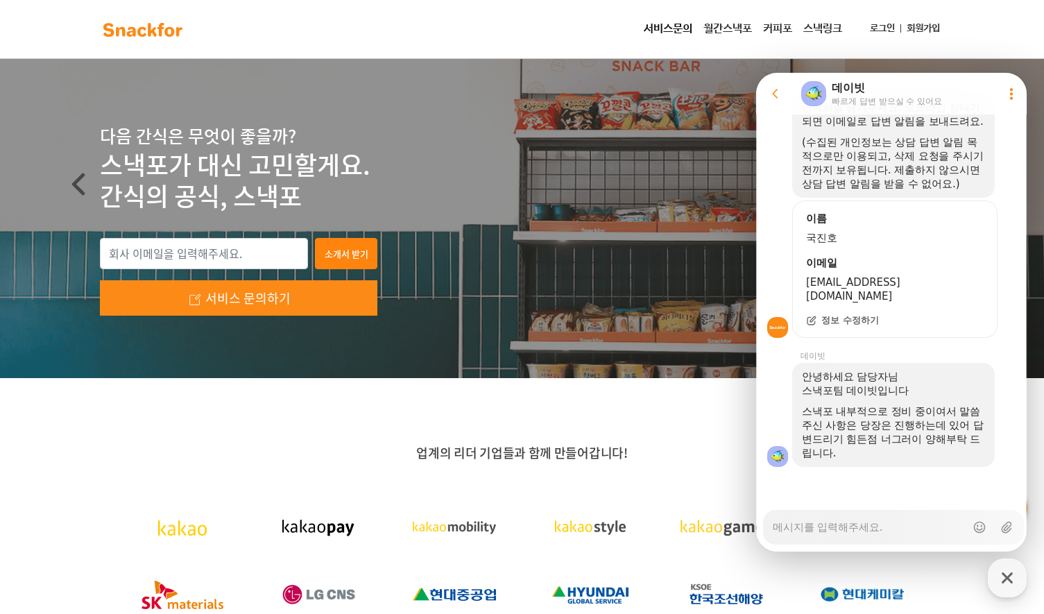
type textarea "x"
